Goal: Find specific page/section: Find specific page/section

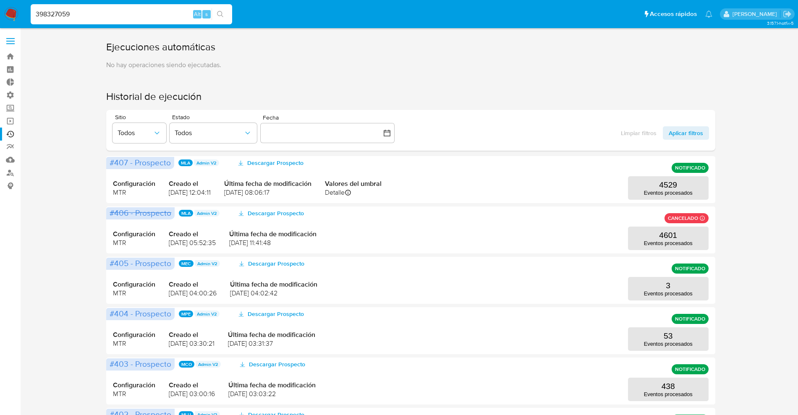
type input "398327059"
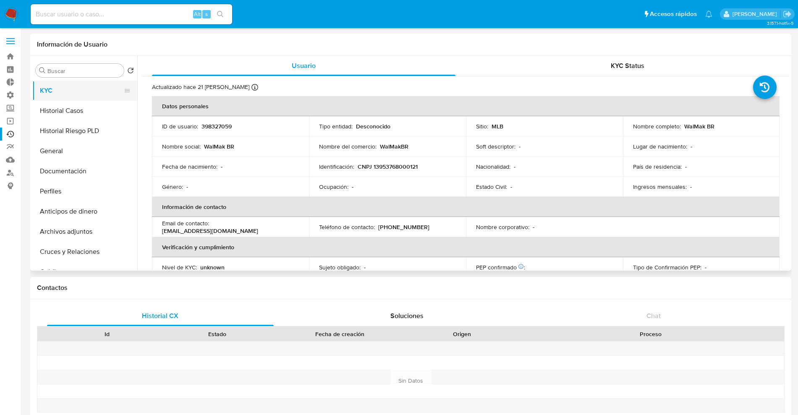
select select "10"
click at [79, 157] on button "General" at bounding box center [81, 151] width 98 height 20
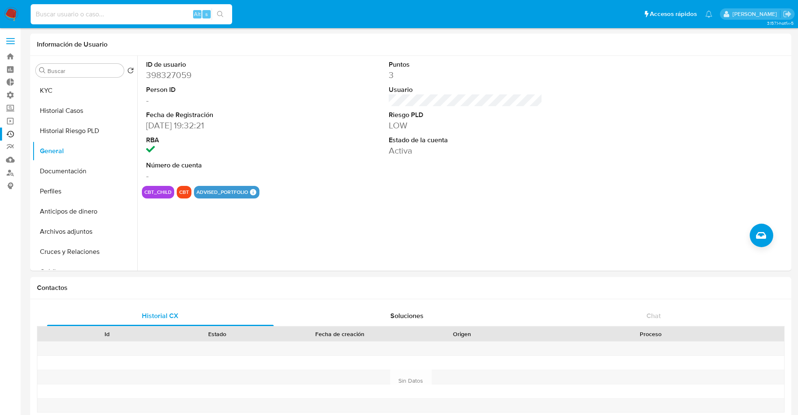
click at [110, 14] on input at bounding box center [131, 14] width 201 height 11
type input "v"
paste input "89885357"
type input "89885357"
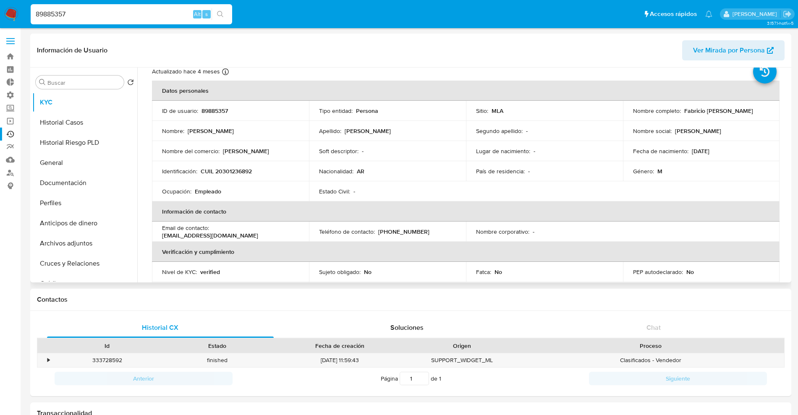
scroll to position [52, 0]
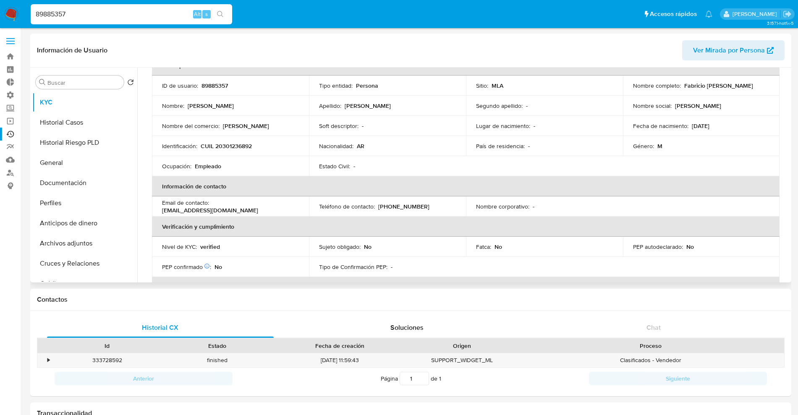
select select "10"
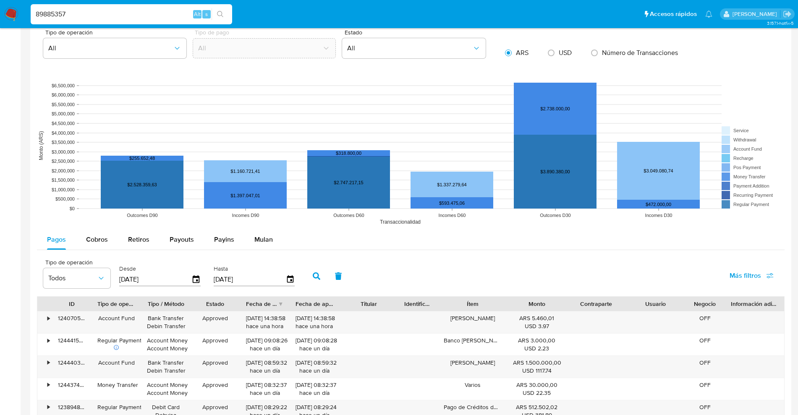
scroll to position [525, 0]
